Goal: Feedback & Contribution: Submit feedback/report problem

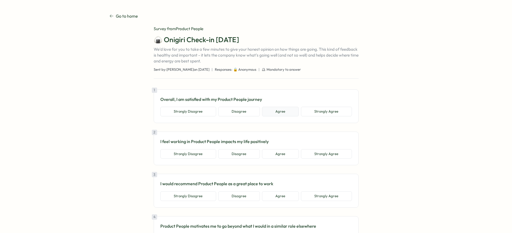
click at [274, 111] on button "Agree" at bounding box center [280, 112] width 37 height 10
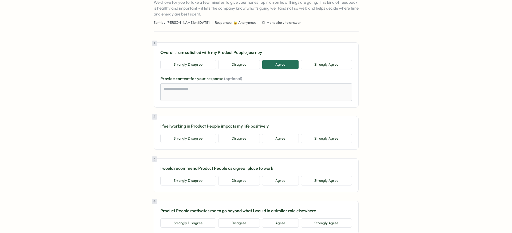
scroll to position [48, 0]
click at [276, 139] on button "Agree" at bounding box center [280, 138] width 37 height 10
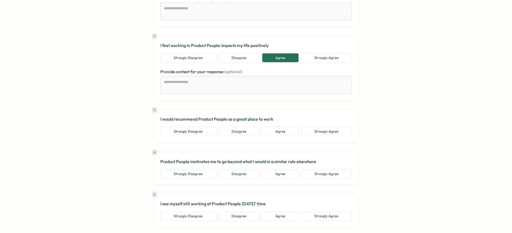
scroll to position [132, 0]
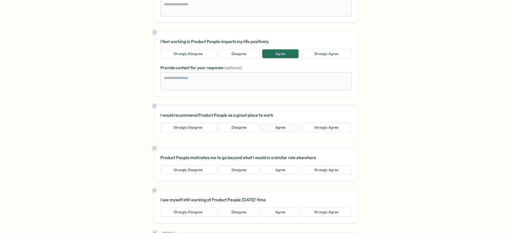
click at [281, 129] on button "Agree" at bounding box center [280, 128] width 37 height 10
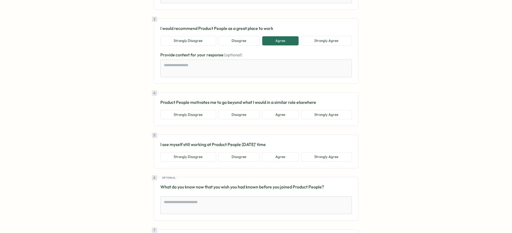
scroll to position [218, 0]
click at [308, 114] on button "Strongly Agree" at bounding box center [326, 115] width 51 height 10
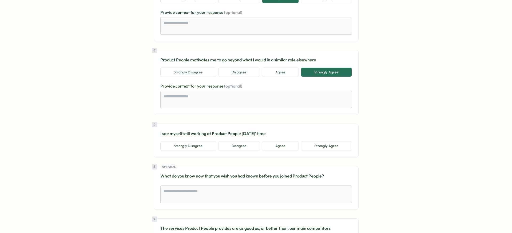
scroll to position [261, 0]
click at [281, 148] on button "Agree" at bounding box center [280, 146] width 37 height 10
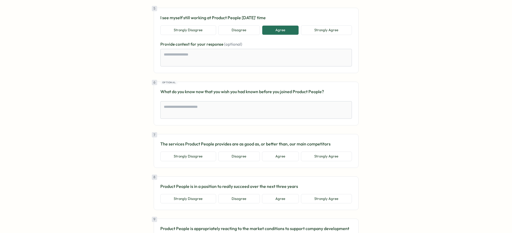
scroll to position [377, 0]
click at [279, 154] on button "Agree" at bounding box center [280, 156] width 37 height 10
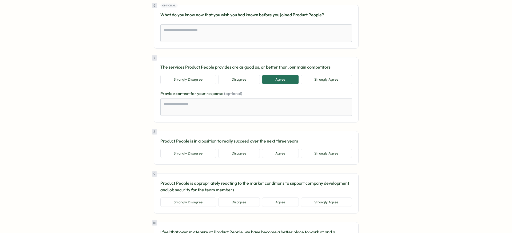
scroll to position [457, 0]
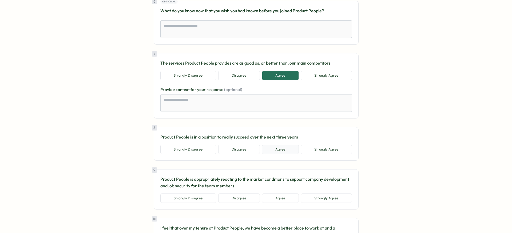
click at [284, 146] on button "Agree" at bounding box center [280, 150] width 37 height 10
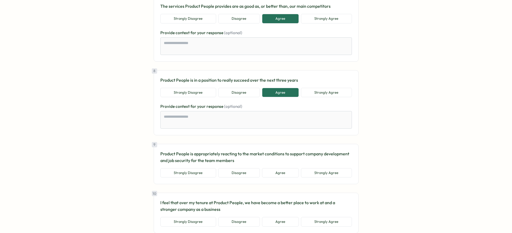
scroll to position [513, 0]
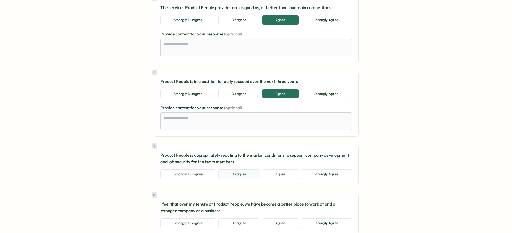
click at [238, 176] on button "Disagree" at bounding box center [239, 174] width 42 height 10
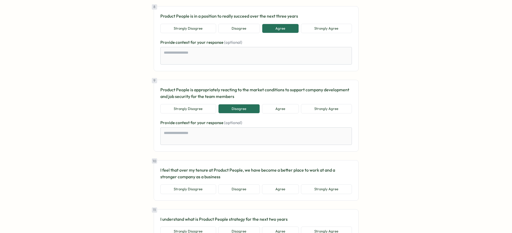
scroll to position [578, 0]
click at [240, 186] on button "Disagree" at bounding box center [239, 189] width 42 height 10
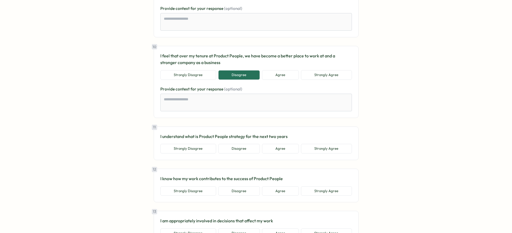
scroll to position [696, 0]
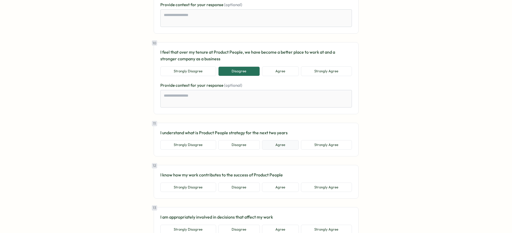
click at [272, 143] on button "Agree" at bounding box center [280, 145] width 37 height 10
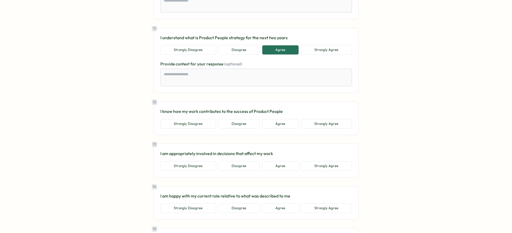
scroll to position [795, 0]
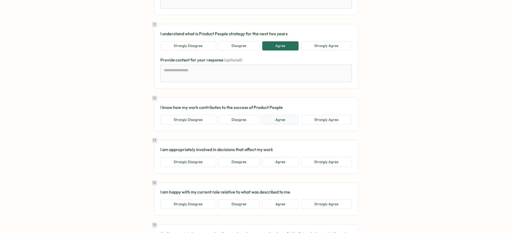
click at [284, 117] on button "Agree" at bounding box center [280, 120] width 37 height 10
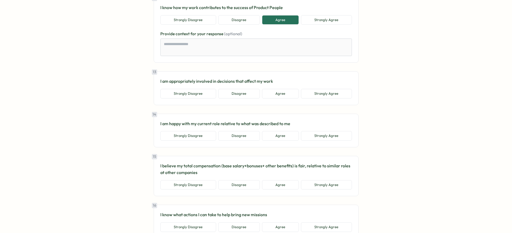
scroll to position [895, 0]
click at [283, 92] on button "Agree" at bounding box center [280, 93] width 37 height 10
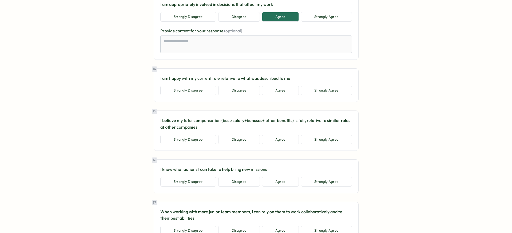
scroll to position [972, 0]
click at [270, 92] on button "Agree" at bounding box center [280, 90] width 37 height 10
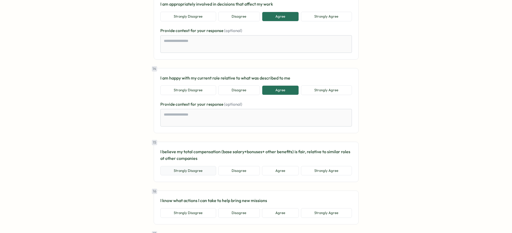
click at [205, 170] on button "Strongly Disagree" at bounding box center [188, 171] width 56 height 10
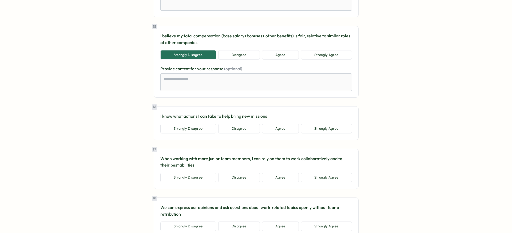
scroll to position [1088, 0]
click at [278, 127] on button "Agree" at bounding box center [280, 128] width 37 height 10
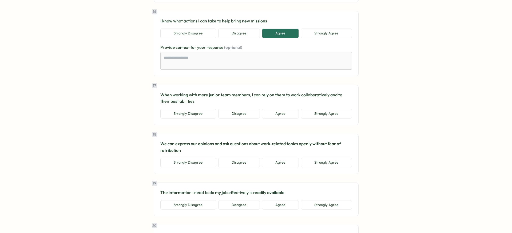
scroll to position [1183, 0]
click at [264, 112] on button "Agree" at bounding box center [280, 114] width 37 height 10
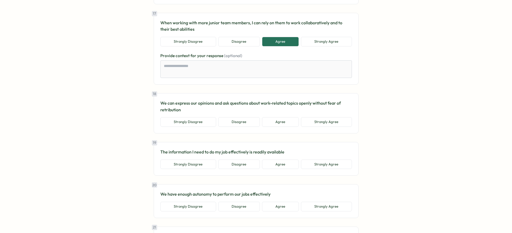
scroll to position [1255, 0]
click at [266, 119] on button "Agree" at bounding box center [280, 122] width 37 height 10
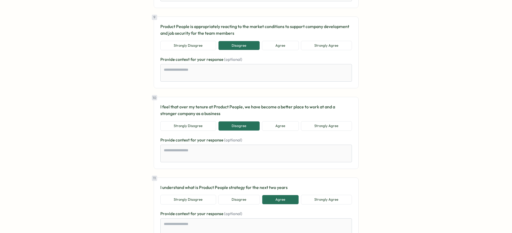
scroll to position [642, 0]
click at [270, 126] on button "Agree" at bounding box center [280, 125] width 37 height 10
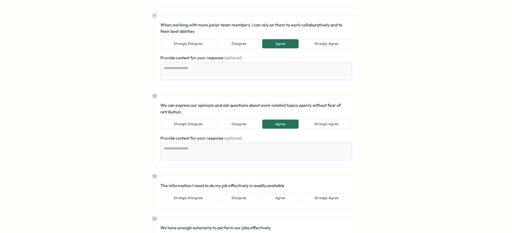
scroll to position [1279, 0]
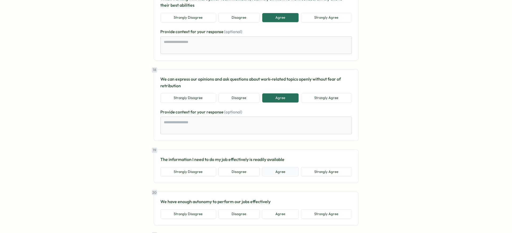
click at [267, 168] on button "Agree" at bounding box center [280, 172] width 37 height 10
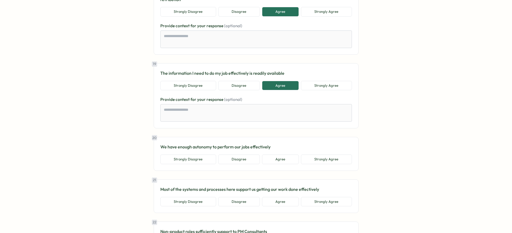
scroll to position [1367, 0]
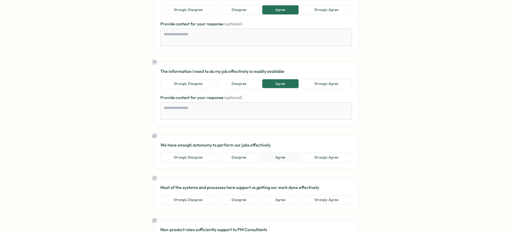
click at [272, 160] on button "Agree" at bounding box center [280, 158] width 37 height 10
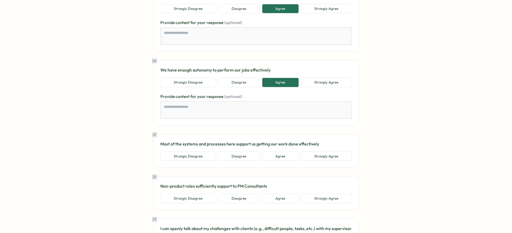
scroll to position [1441, 0]
click at [272, 161] on button "Agree" at bounding box center [280, 157] width 37 height 10
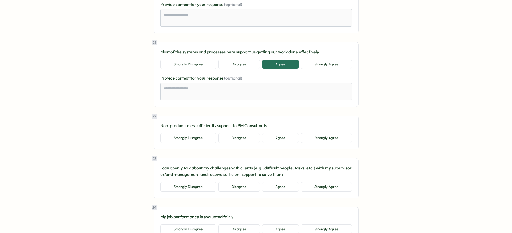
scroll to position [1534, 0]
click at [270, 135] on button "Agree" at bounding box center [280, 138] width 37 height 10
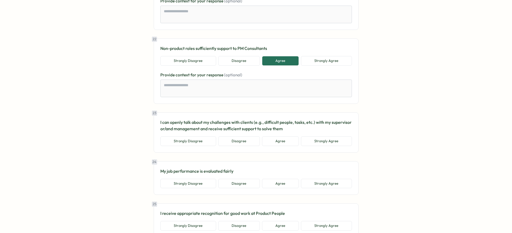
scroll to position [1611, 0]
click at [314, 142] on button "Strongly Agree" at bounding box center [326, 142] width 51 height 10
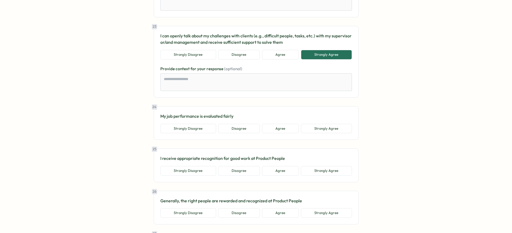
scroll to position [1699, 0]
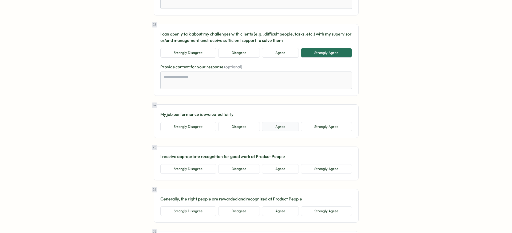
click at [264, 127] on button "Agree" at bounding box center [280, 127] width 37 height 10
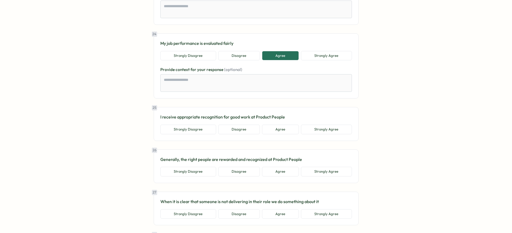
scroll to position [1771, 0]
click at [264, 127] on button "Agree" at bounding box center [280, 129] width 37 height 10
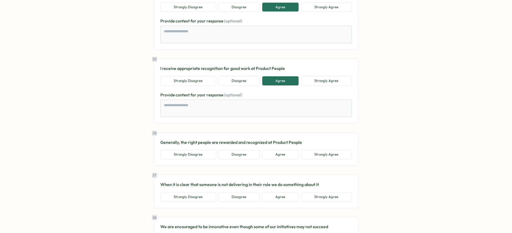
scroll to position [1825, 0]
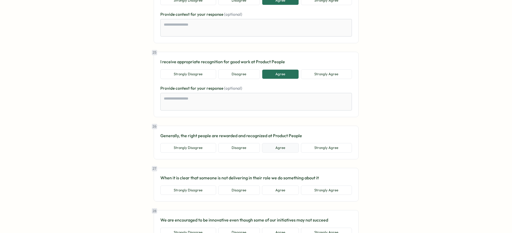
click at [272, 148] on button "Agree" at bounding box center [280, 148] width 37 height 10
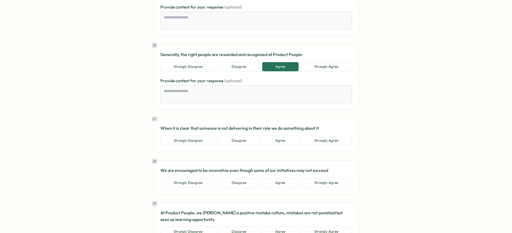
scroll to position [1906, 0]
click at [278, 142] on button "Agree" at bounding box center [280, 141] width 37 height 10
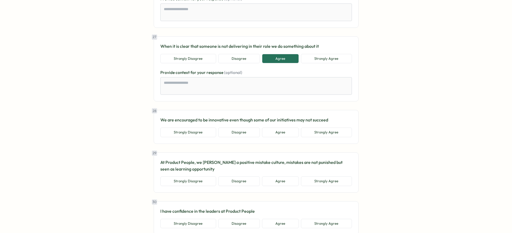
scroll to position [1991, 0]
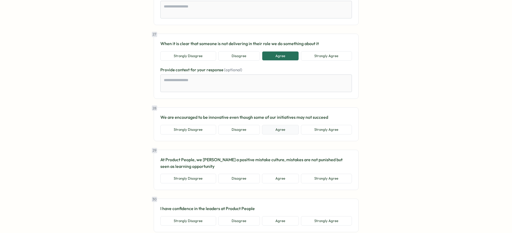
click at [285, 130] on button "Agree" at bounding box center [280, 130] width 37 height 10
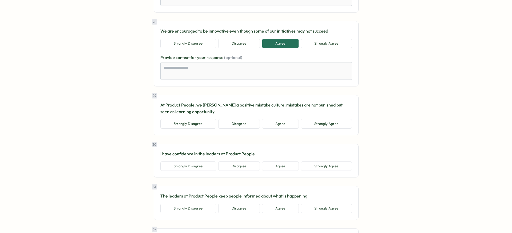
scroll to position [2080, 0]
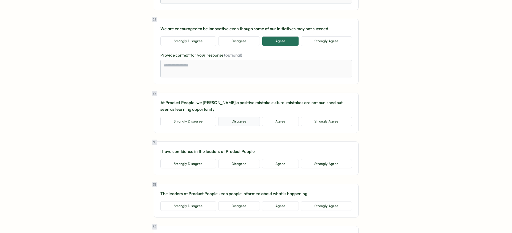
click at [244, 123] on button "Disagree" at bounding box center [239, 122] width 42 height 10
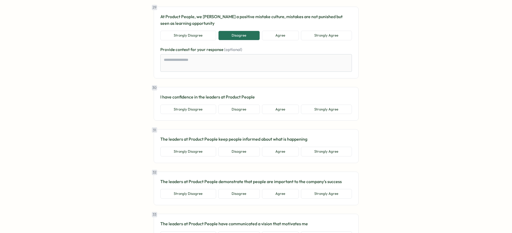
scroll to position [2170, 0]
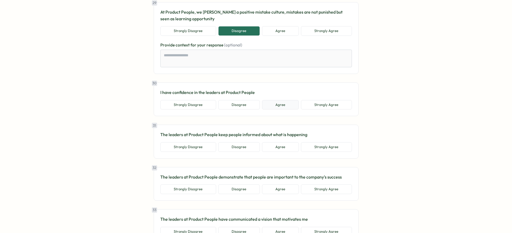
click at [274, 106] on button "Agree" at bounding box center [280, 105] width 37 height 10
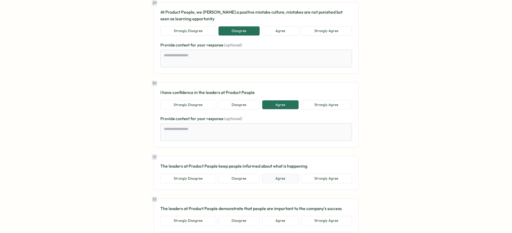
click at [281, 178] on button "Agree" at bounding box center [280, 179] width 37 height 10
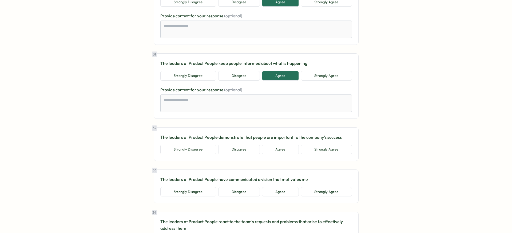
scroll to position [2275, 0]
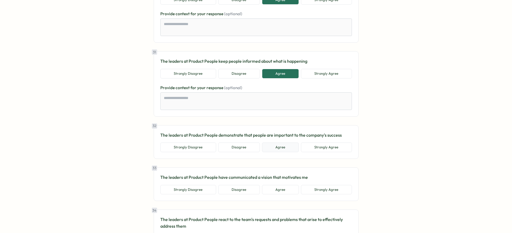
click at [280, 147] on button "Agree" at bounding box center [280, 147] width 37 height 10
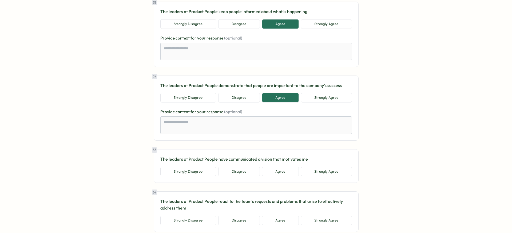
scroll to position [2345, 0]
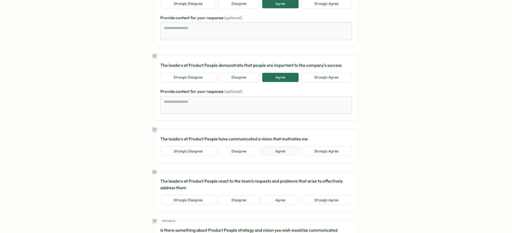
click at [277, 154] on button "Agree" at bounding box center [280, 151] width 37 height 10
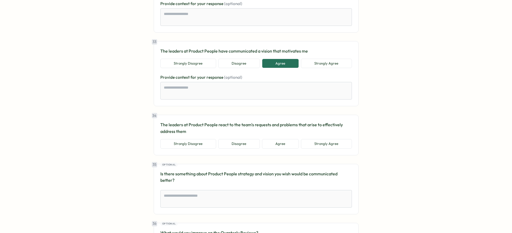
scroll to position [2433, 0]
drag, startPoint x: 242, startPoint y: 143, endPoint x: 268, endPoint y: 138, distance: 26.6
click at [268, 137] on div "34 The leaders at Product People react to the team's requests and problems that…" at bounding box center [256, 134] width 192 height 27
click at [269, 147] on button "Agree" at bounding box center [280, 144] width 37 height 10
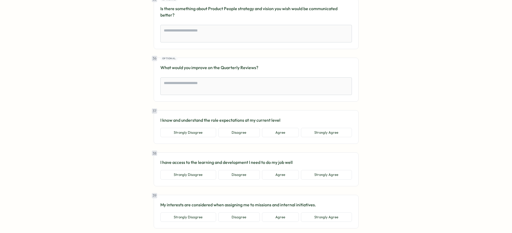
scroll to position [2639, 0]
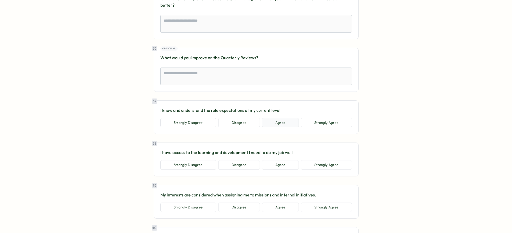
click at [277, 118] on button "Agree" at bounding box center [280, 123] width 37 height 10
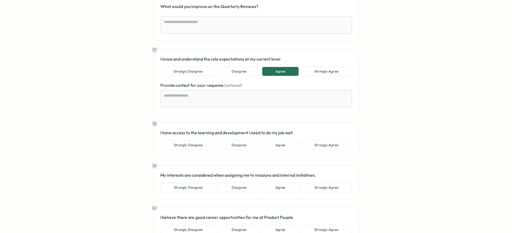
scroll to position [2691, 0]
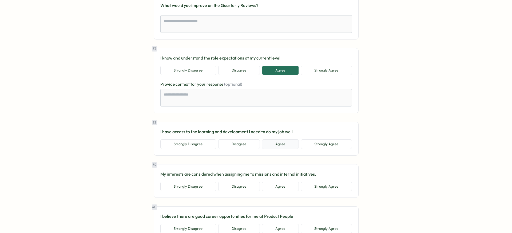
click at [280, 139] on button "Agree" at bounding box center [280, 144] width 37 height 10
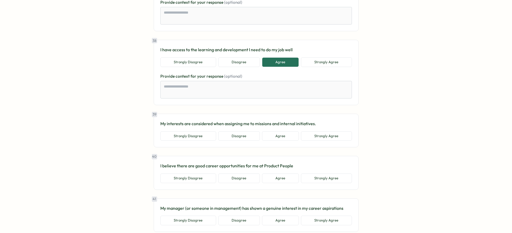
scroll to position [2774, 0]
click at [281, 131] on button "Agree" at bounding box center [280, 136] width 37 height 10
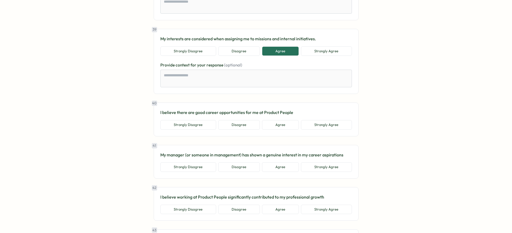
scroll to position [2858, 0]
click at [277, 120] on button "Agree" at bounding box center [280, 125] width 37 height 10
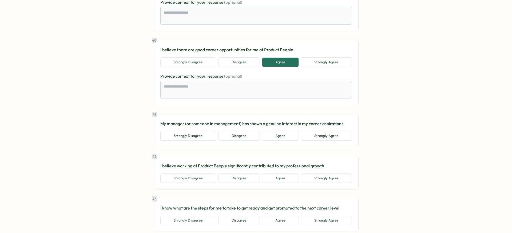
scroll to position [2921, 0]
click at [312, 123] on div "41 My manager (or someone in management) has shown a genuine interest in my car…" at bounding box center [256, 131] width 192 height 20
click at [313, 131] on button "Strongly Agree" at bounding box center [326, 136] width 51 height 10
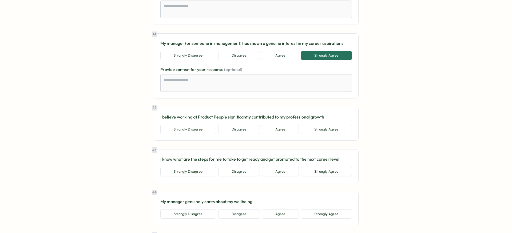
scroll to position [3001, 0]
click at [290, 124] on button "Agree" at bounding box center [280, 129] width 37 height 10
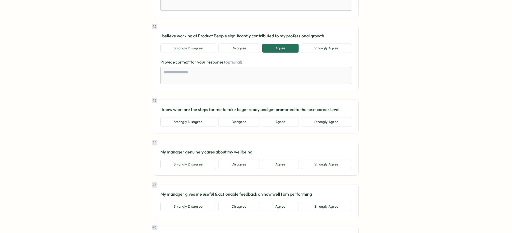
scroll to position [3084, 0]
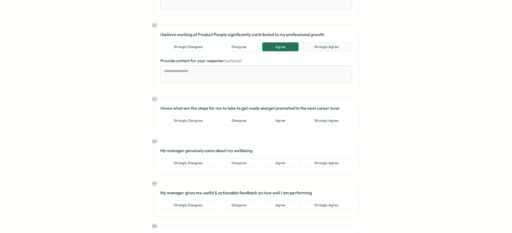
click at [327, 43] on button "Strongly Agree" at bounding box center [326, 47] width 51 height 10
click at [317, 116] on button "Strongly Agree" at bounding box center [326, 121] width 51 height 10
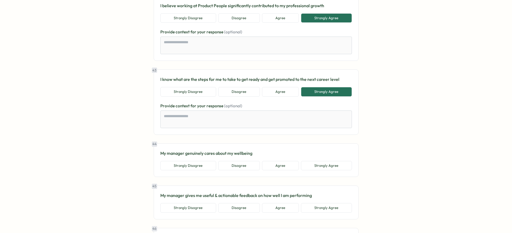
scroll to position [3126, 0]
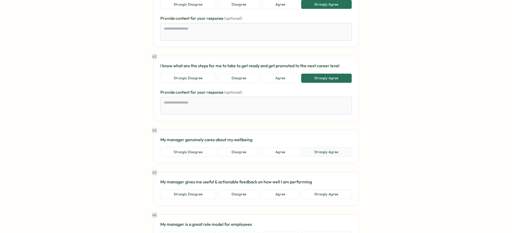
click at [322, 147] on button "Strongly Agree" at bounding box center [326, 152] width 51 height 10
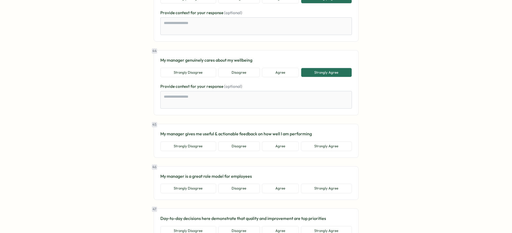
scroll to position [3208, 0]
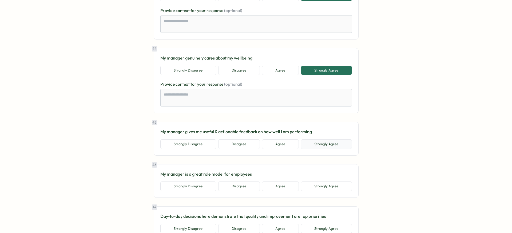
click at [324, 139] on button "Strongly Agree" at bounding box center [326, 144] width 51 height 10
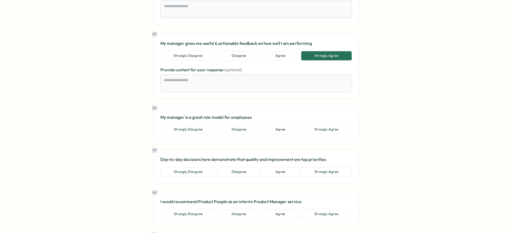
scroll to position [3298, 0]
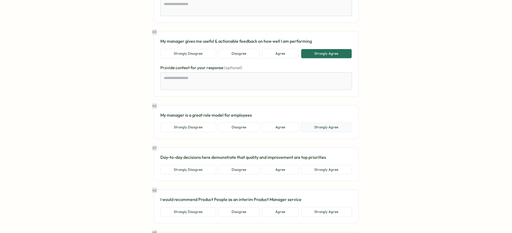
click at [331, 124] on button "Strongly Agree" at bounding box center [326, 127] width 51 height 10
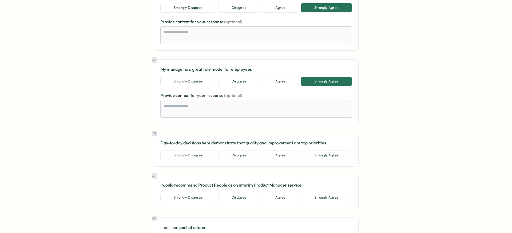
scroll to position [3361, 0]
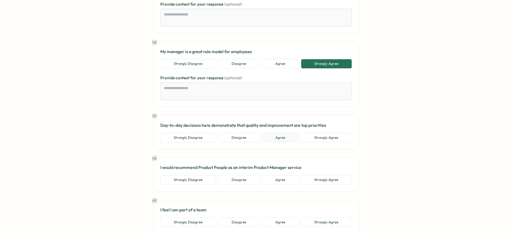
click at [278, 133] on button "Agree" at bounding box center [280, 138] width 37 height 10
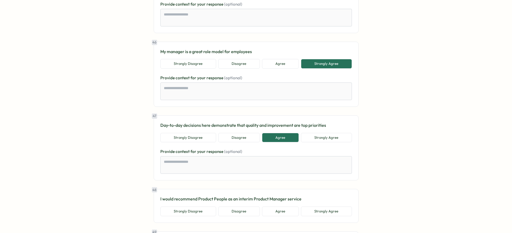
scroll to position [3404, 0]
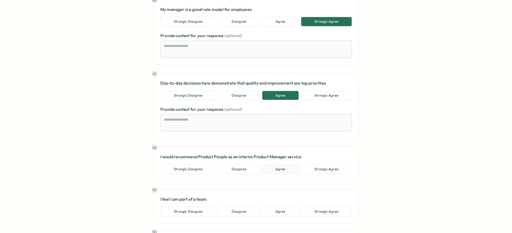
click at [274, 164] on button "Agree" at bounding box center [280, 169] width 37 height 10
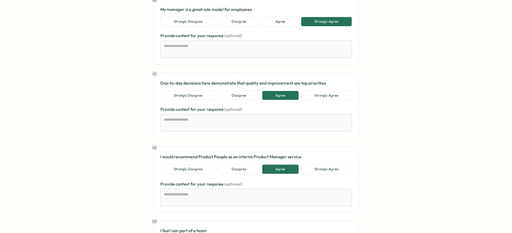
scroll to position [3461, 0]
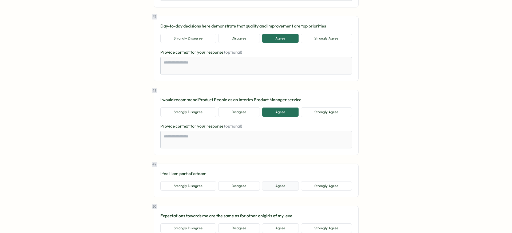
click at [274, 181] on button "Agree" at bounding box center [280, 186] width 37 height 10
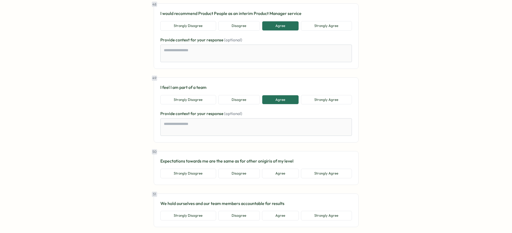
scroll to position [3547, 0]
click at [280, 169] on button "Agree" at bounding box center [280, 174] width 37 height 10
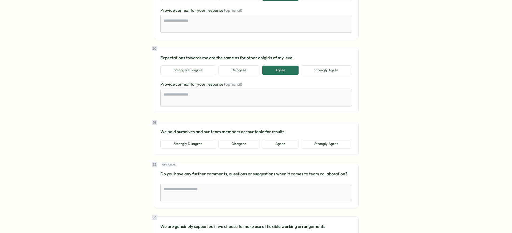
scroll to position [3649, 0]
click at [283, 140] on button "Agree" at bounding box center [280, 145] width 37 height 10
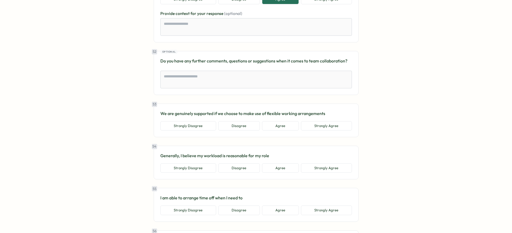
scroll to position [3798, 0]
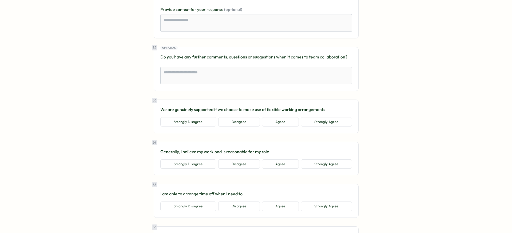
type textarea "*"
